Goal: Find contact information: Find contact information

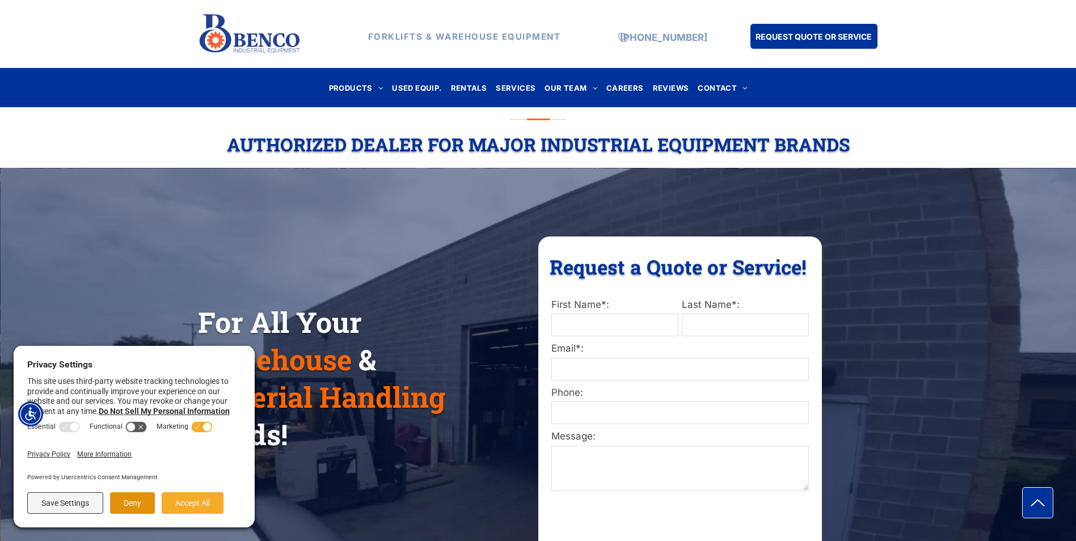
click at [139, 507] on button "Deny" at bounding box center [132, 503] width 45 height 22
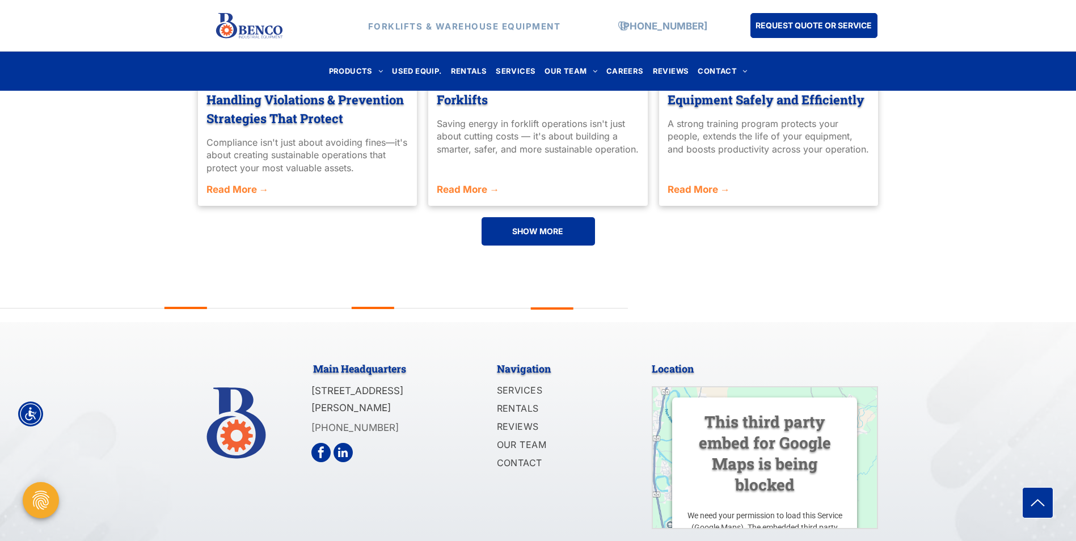
scroll to position [2699, 0]
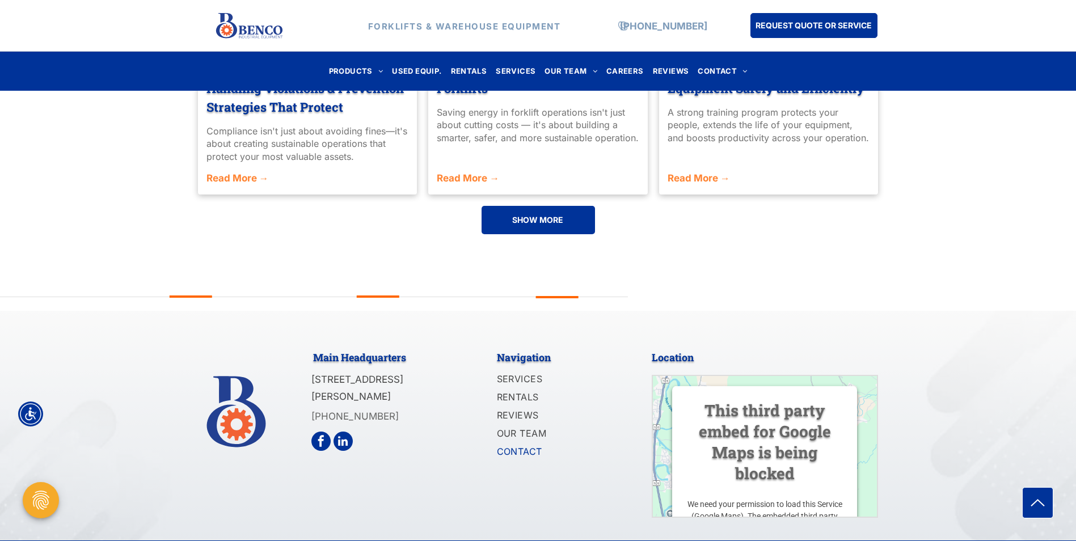
click at [502, 445] on span "CONTACT" at bounding box center [519, 452] width 45 height 14
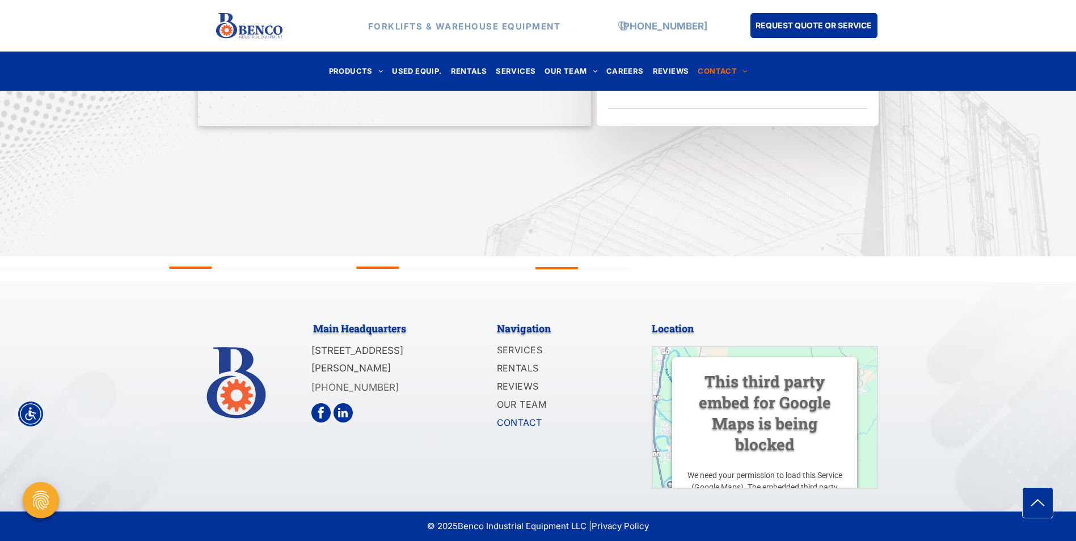
scroll to position [1023, 0]
